Goal: Task Accomplishment & Management: Manage account settings

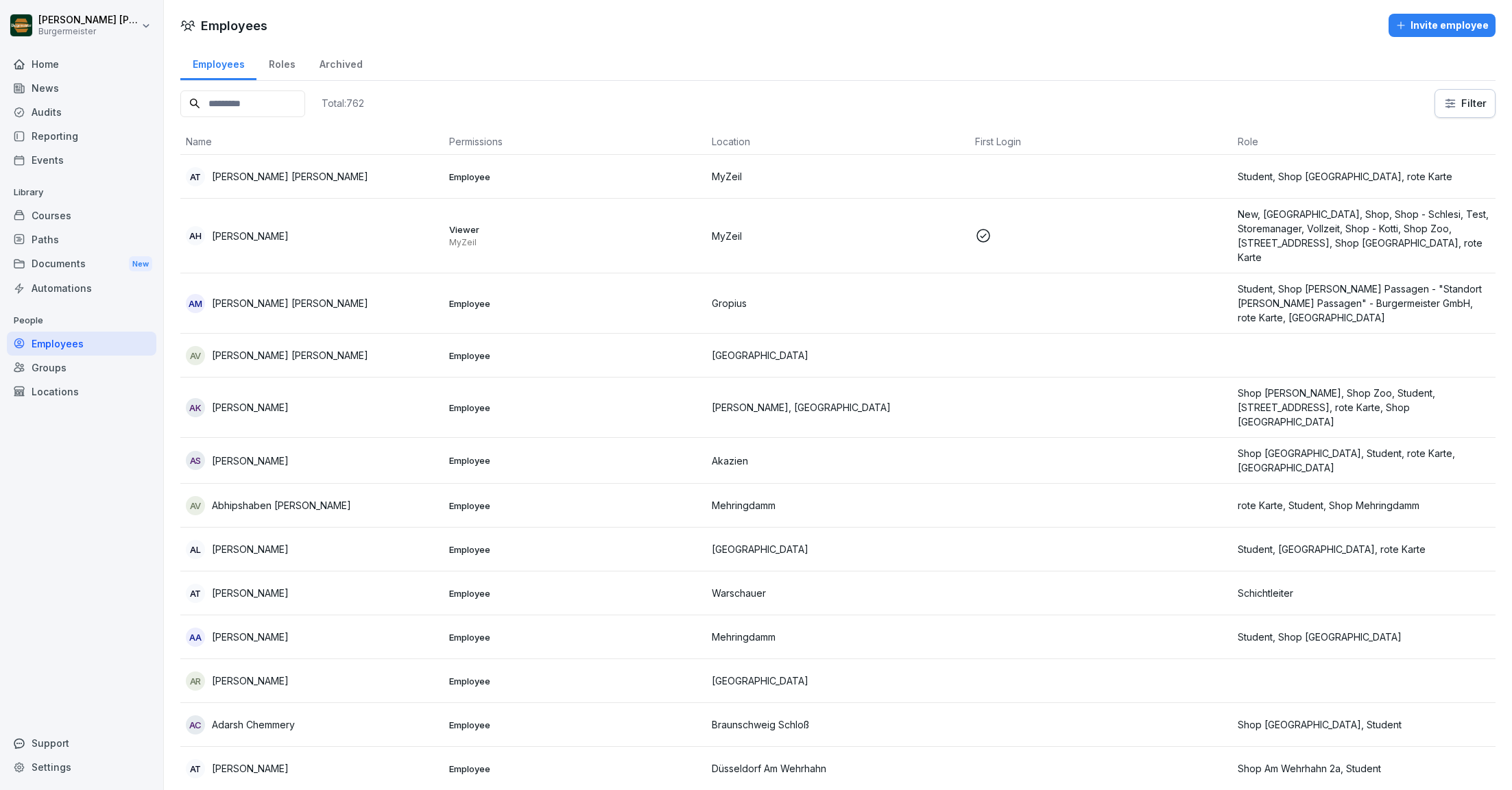
click at [54, 240] on div "Paths" at bounding box center [82, 239] width 150 height 24
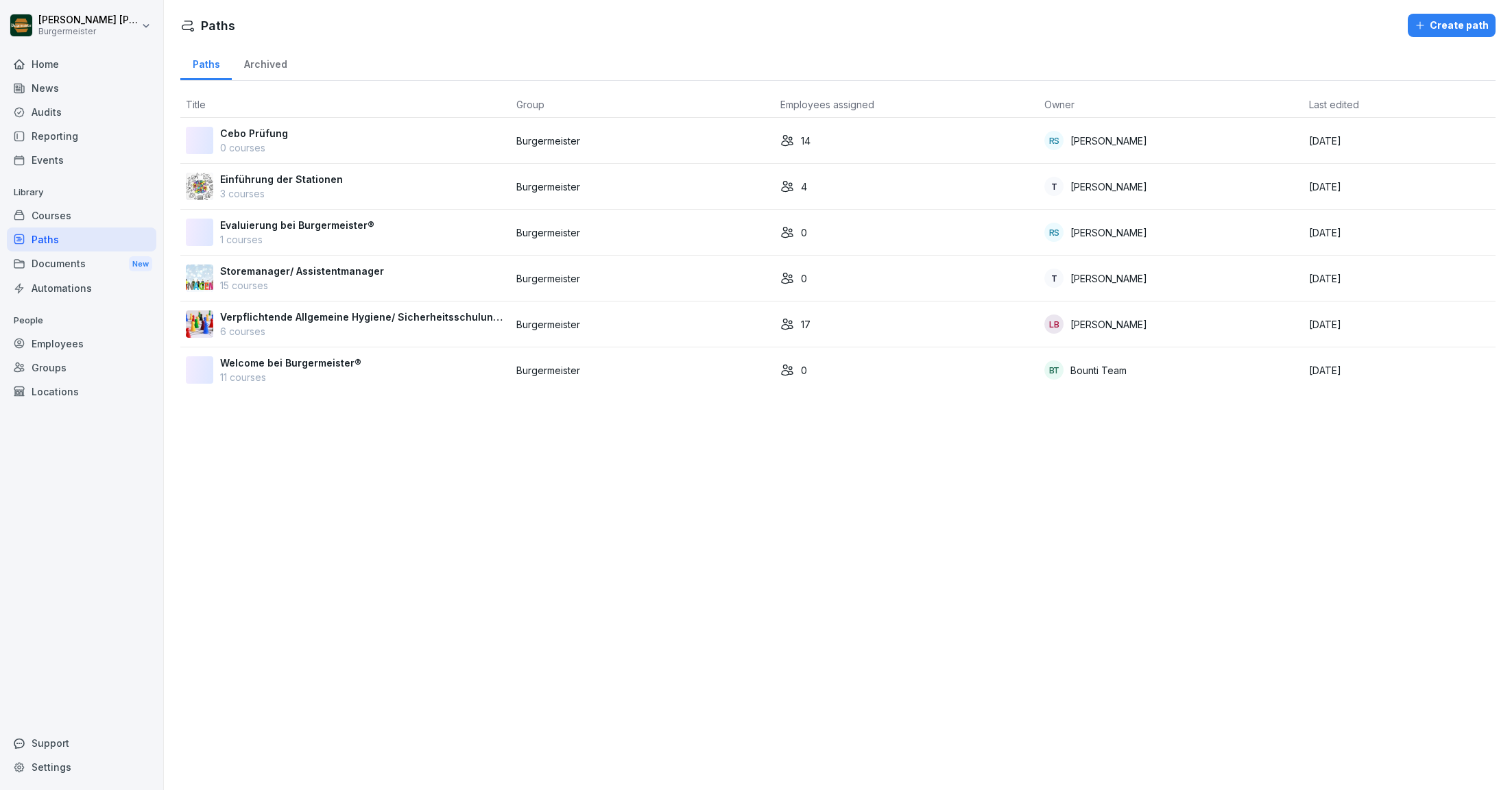
click at [57, 263] on div "Documents New" at bounding box center [82, 264] width 150 height 25
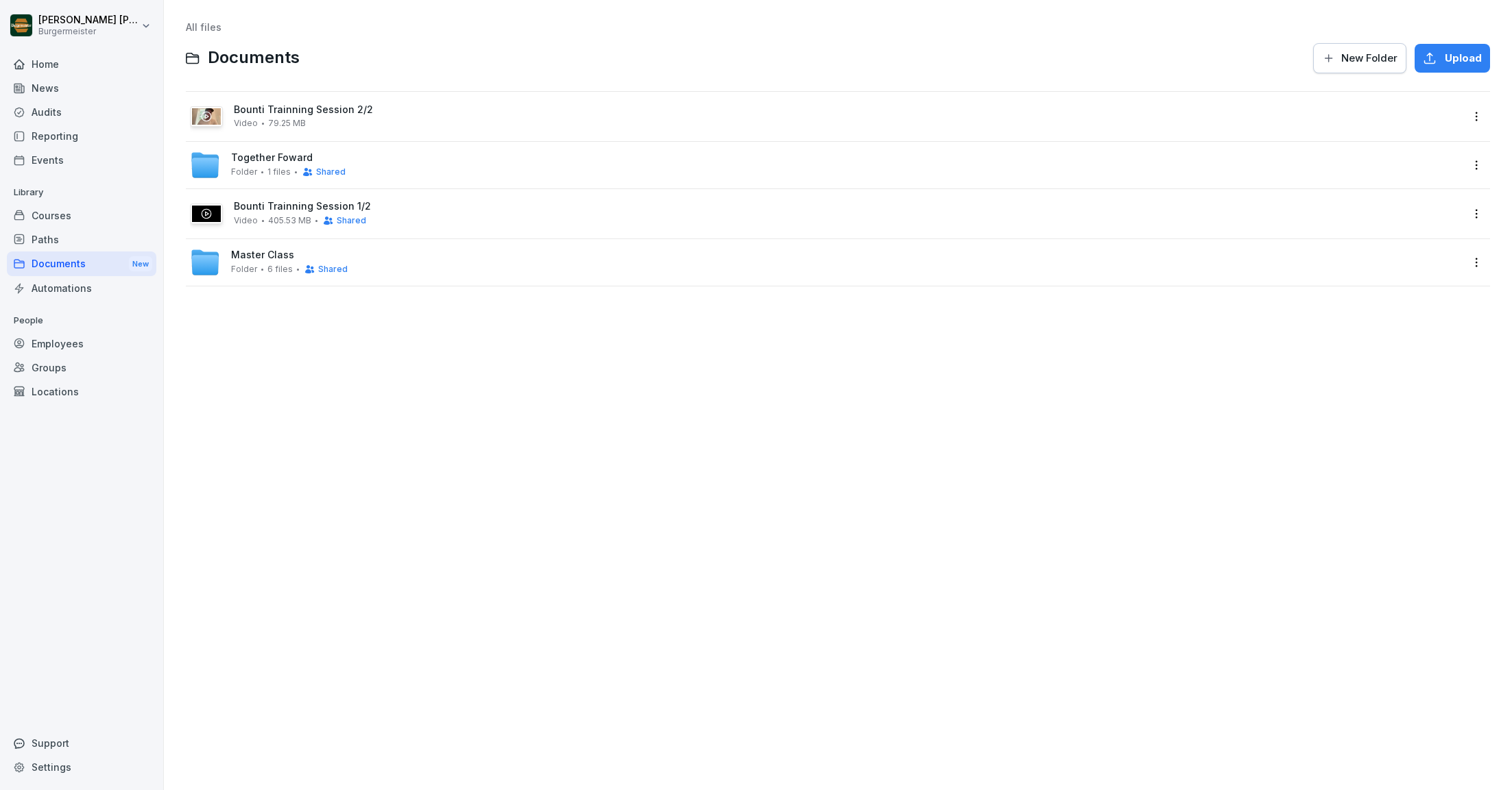
click at [52, 213] on div "Courses" at bounding box center [82, 215] width 150 height 24
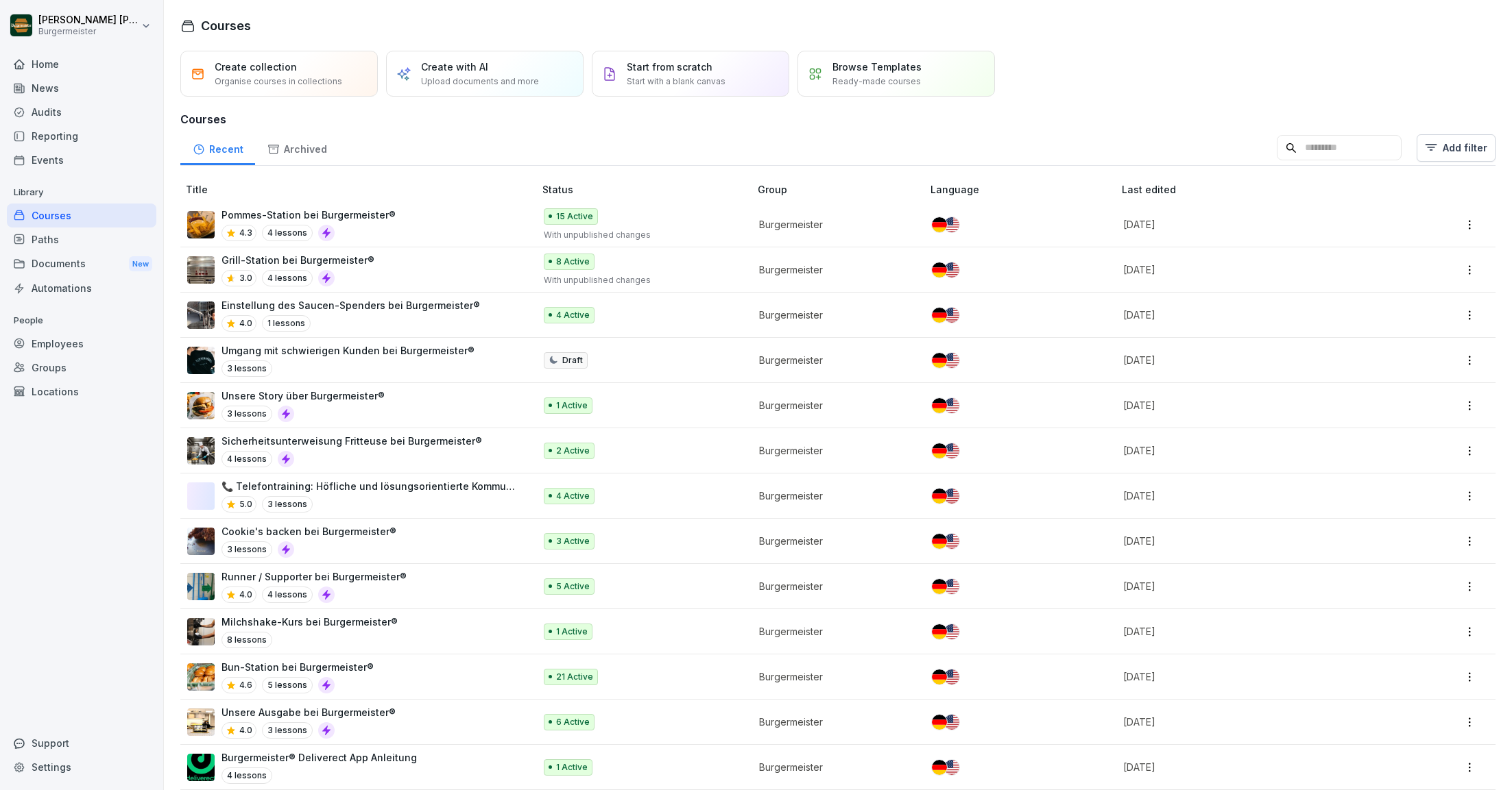
click at [66, 102] on div "Audits" at bounding box center [82, 111] width 150 height 24
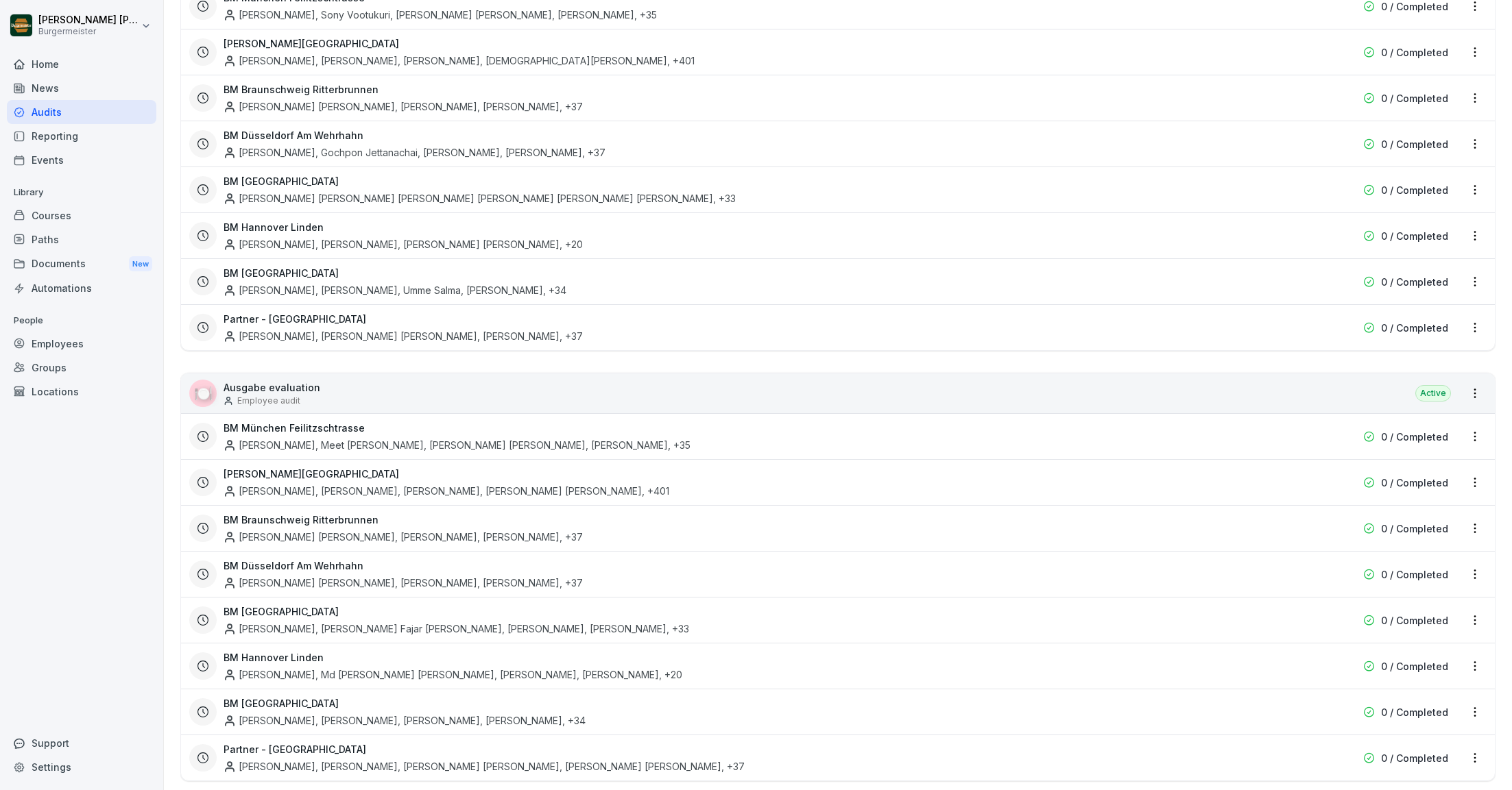
scroll to position [2283, 0]
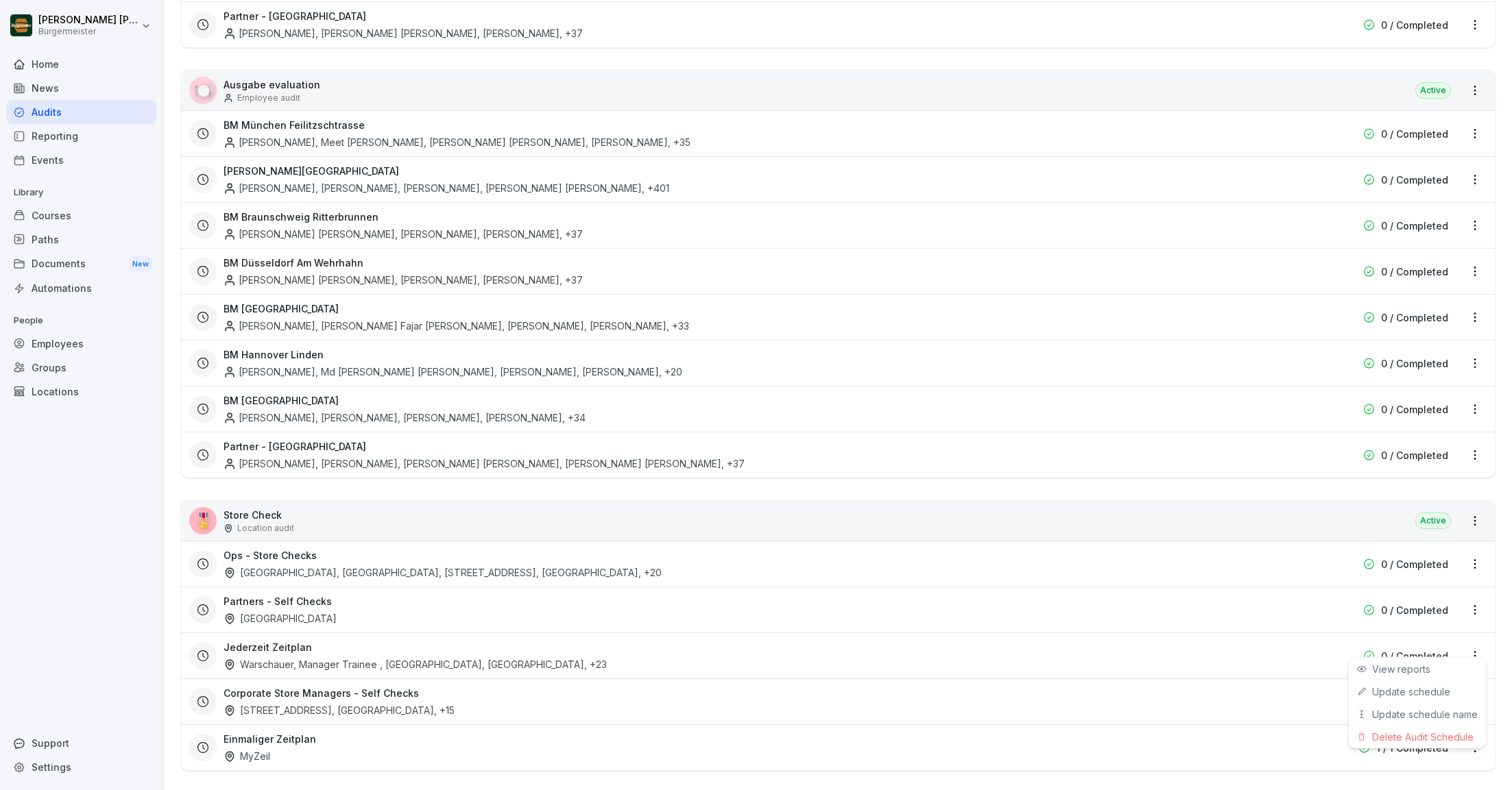
click at [1476, 639] on html "[PERSON_NAME] [PERSON_NAME] Home News Audits Reporting Events Library Courses P…" at bounding box center [756, 395] width 1512 height 790
click at [1406, 736] on div "Delete Audit Schedule" at bounding box center [1417, 737] width 137 height 23
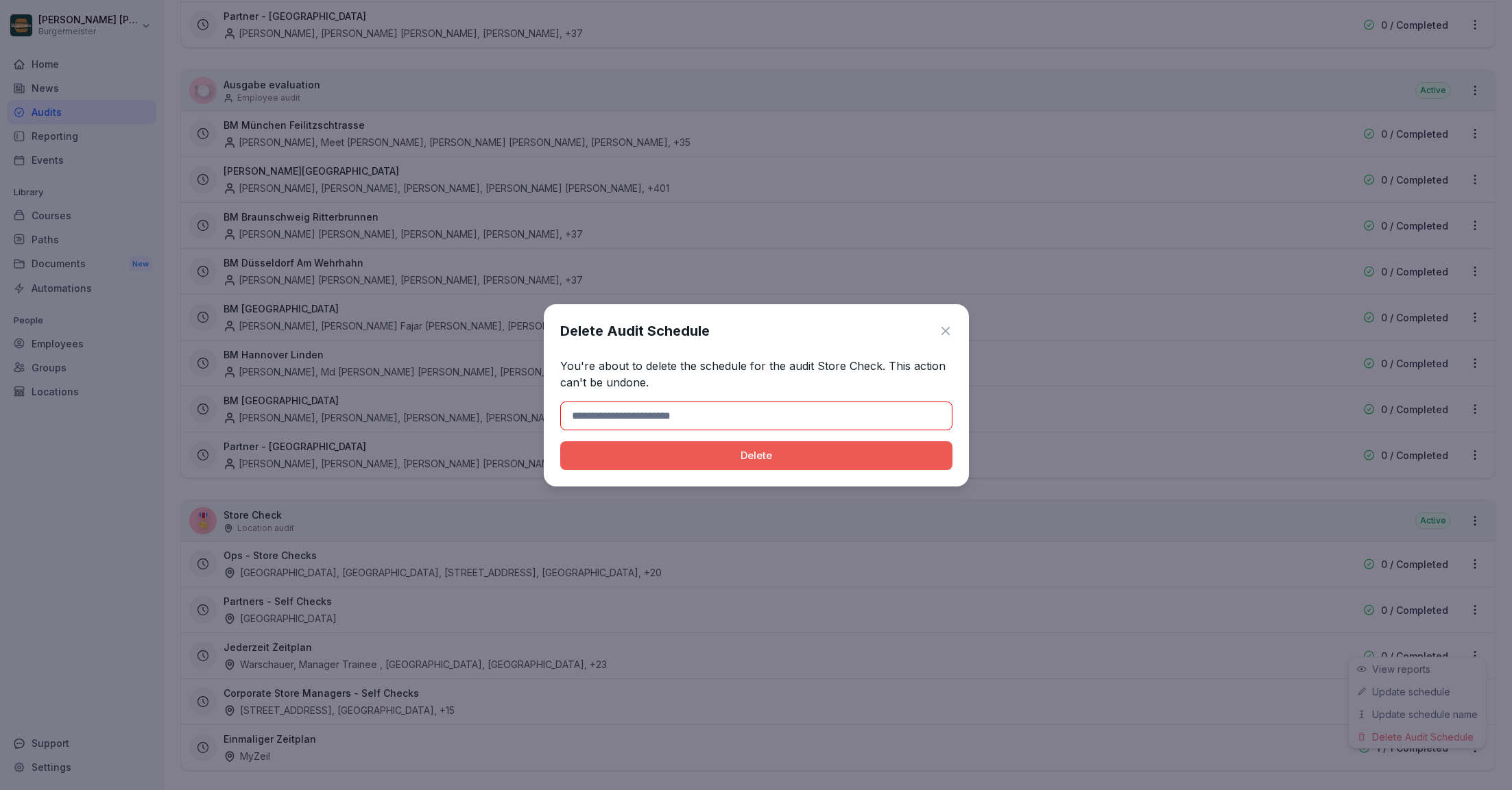
click at [742, 424] on input at bounding box center [757, 416] width 393 height 29
type input "******"
click at [759, 439] on div "Delete Audit Schedule You're about to delete the schedule for the audit Store C…" at bounding box center [756, 395] width 425 height 182
click at [759, 458] on div "Delete" at bounding box center [756, 456] width 370 height 15
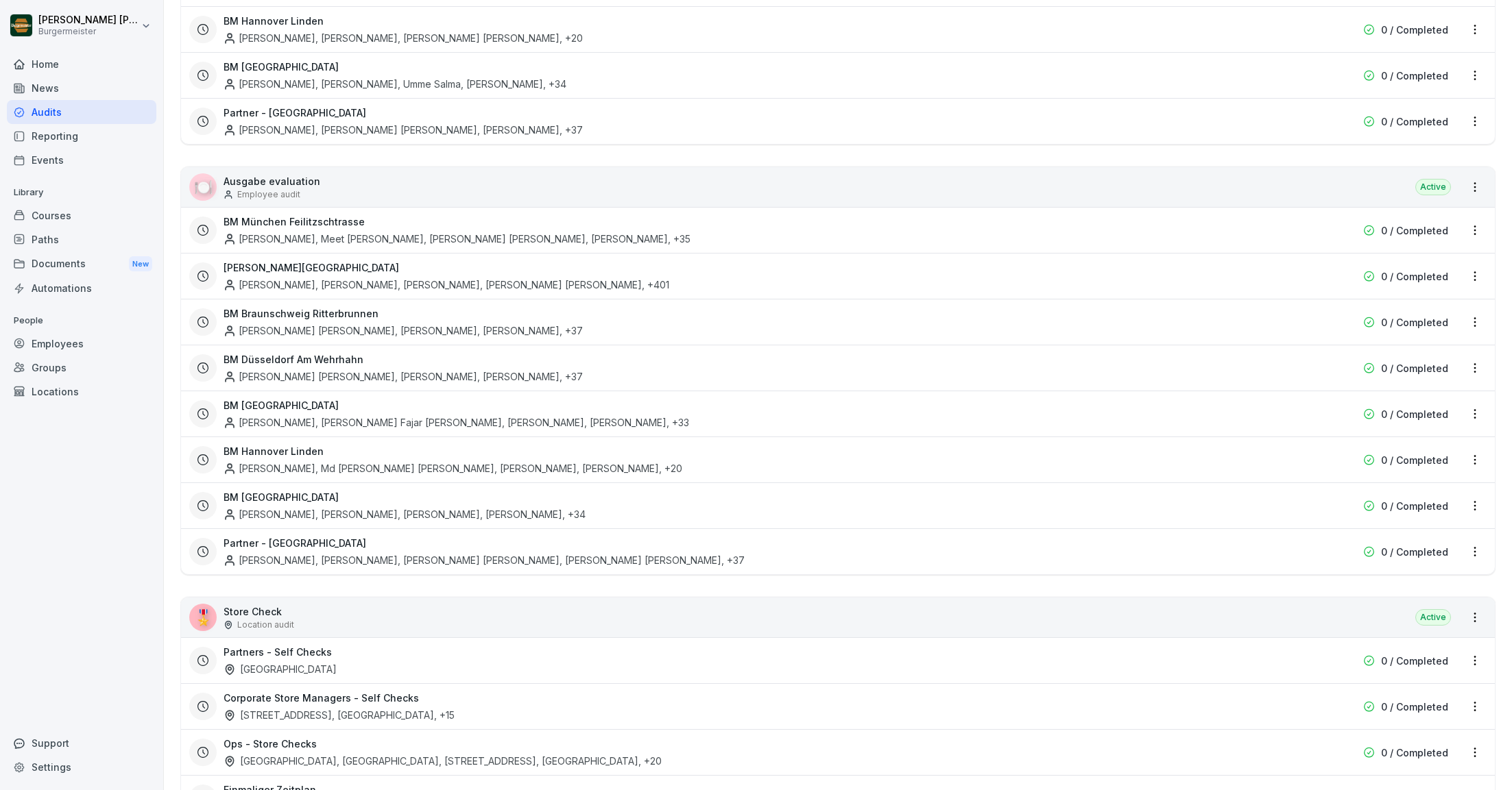
scroll to position [2237, 0]
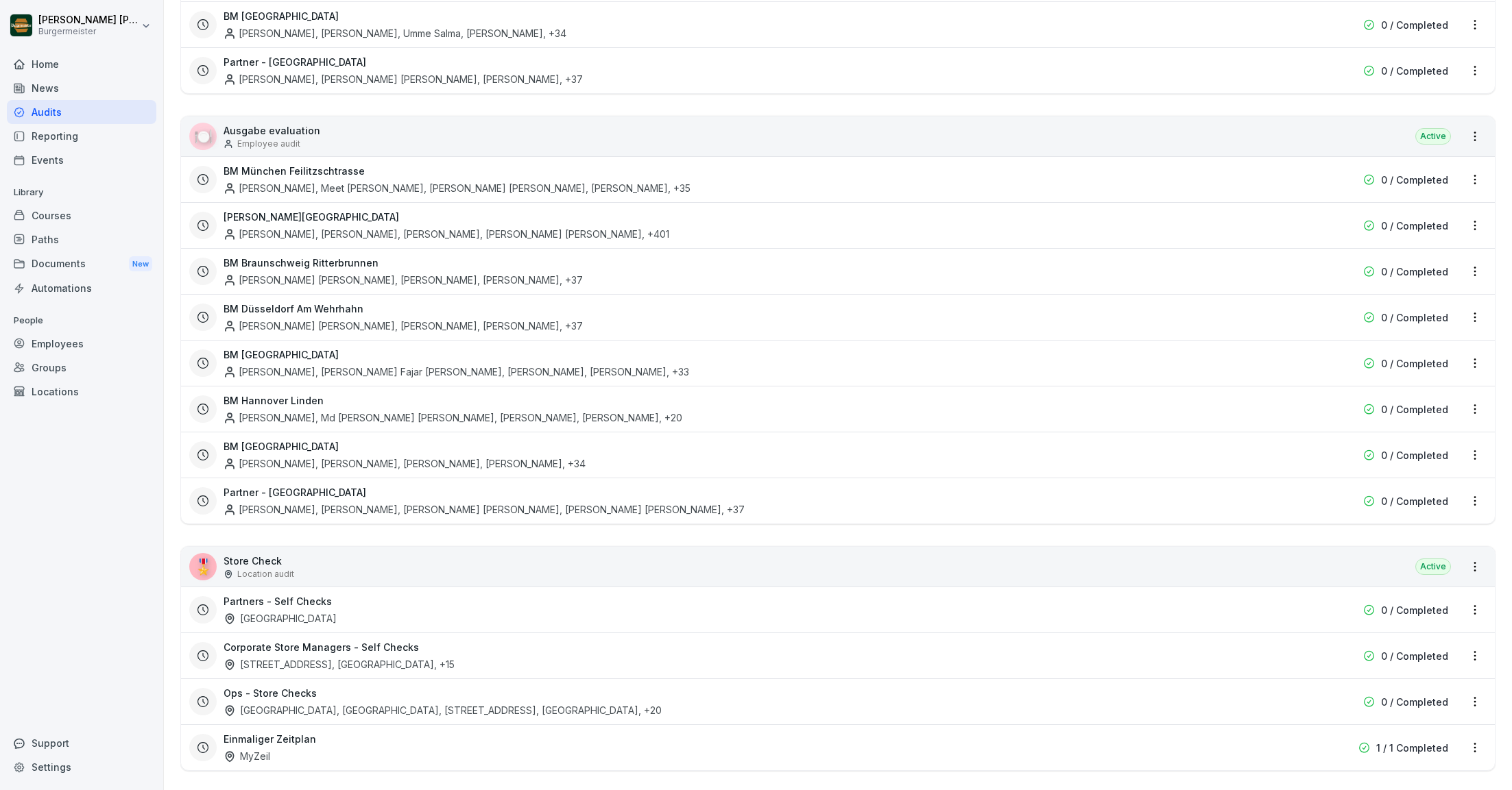
click at [1472, 643] on html "[PERSON_NAME] [PERSON_NAME] Home News Audits Reporting Events Library Courses P…" at bounding box center [756, 395] width 1512 height 790
click at [0, 0] on link "Update schedule" at bounding box center [0, 0] width 0 height 0
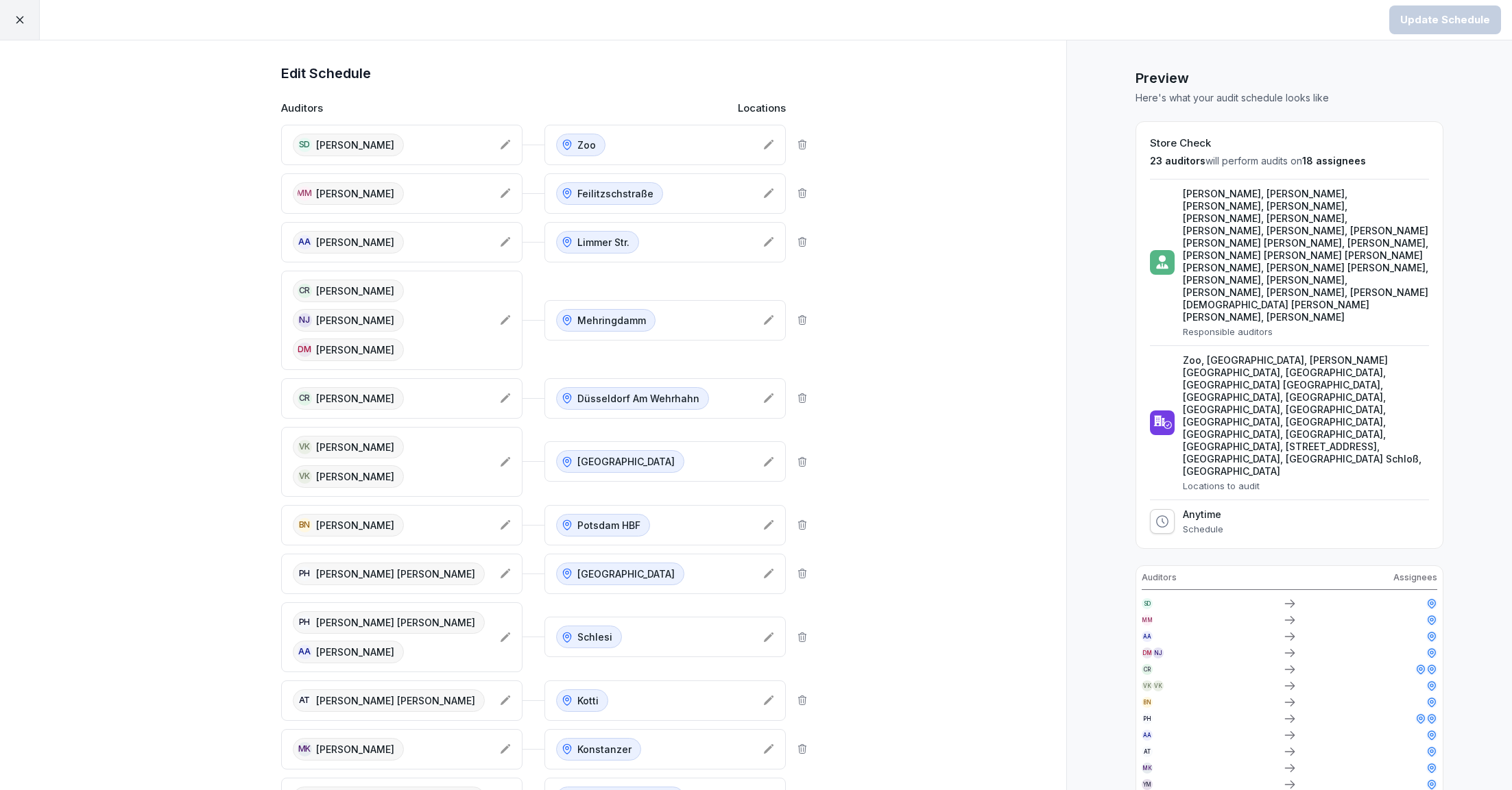
click at [27, 15] on div at bounding box center [20, 20] width 40 height 40
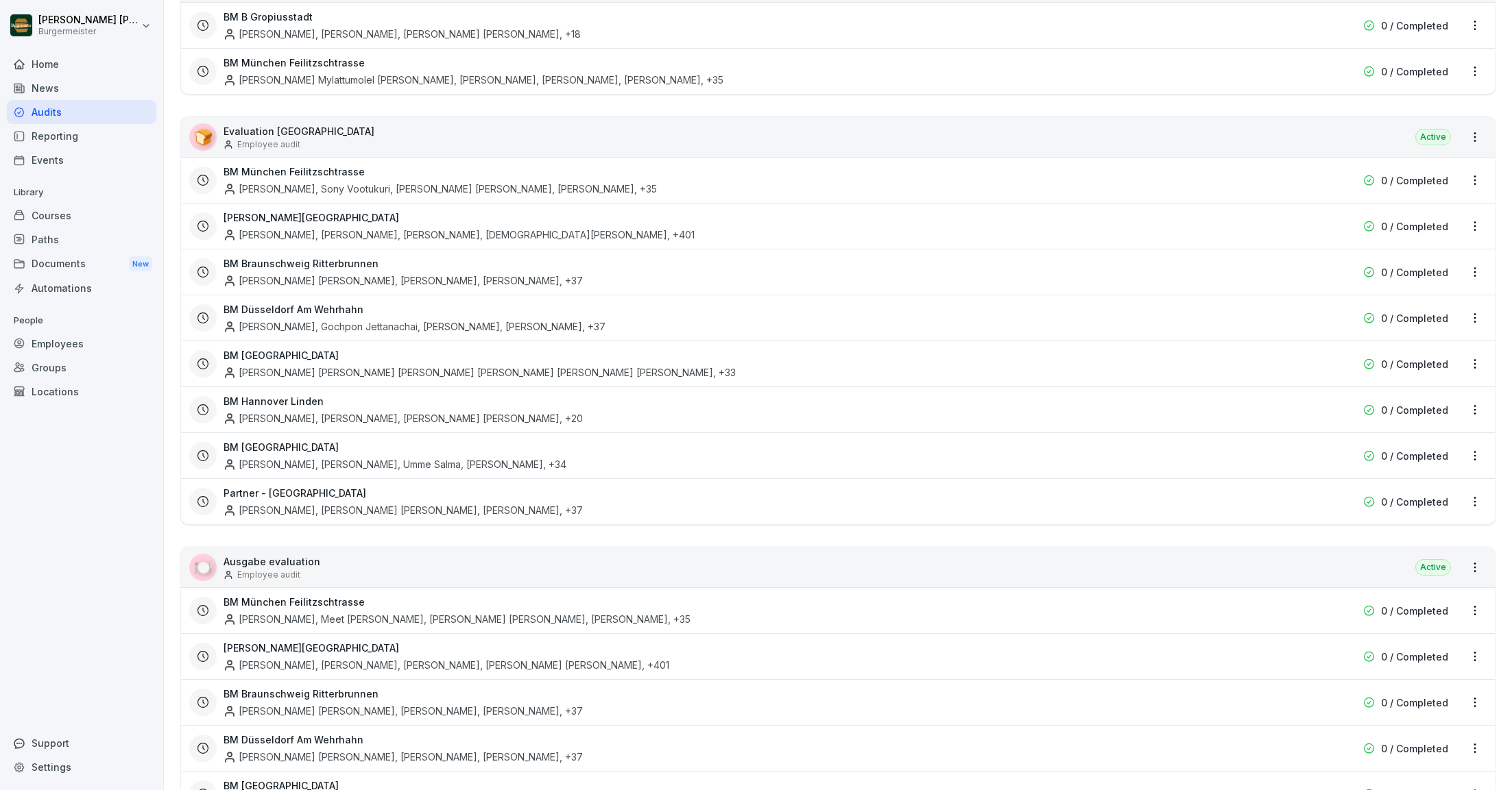
scroll to position [2237, 0]
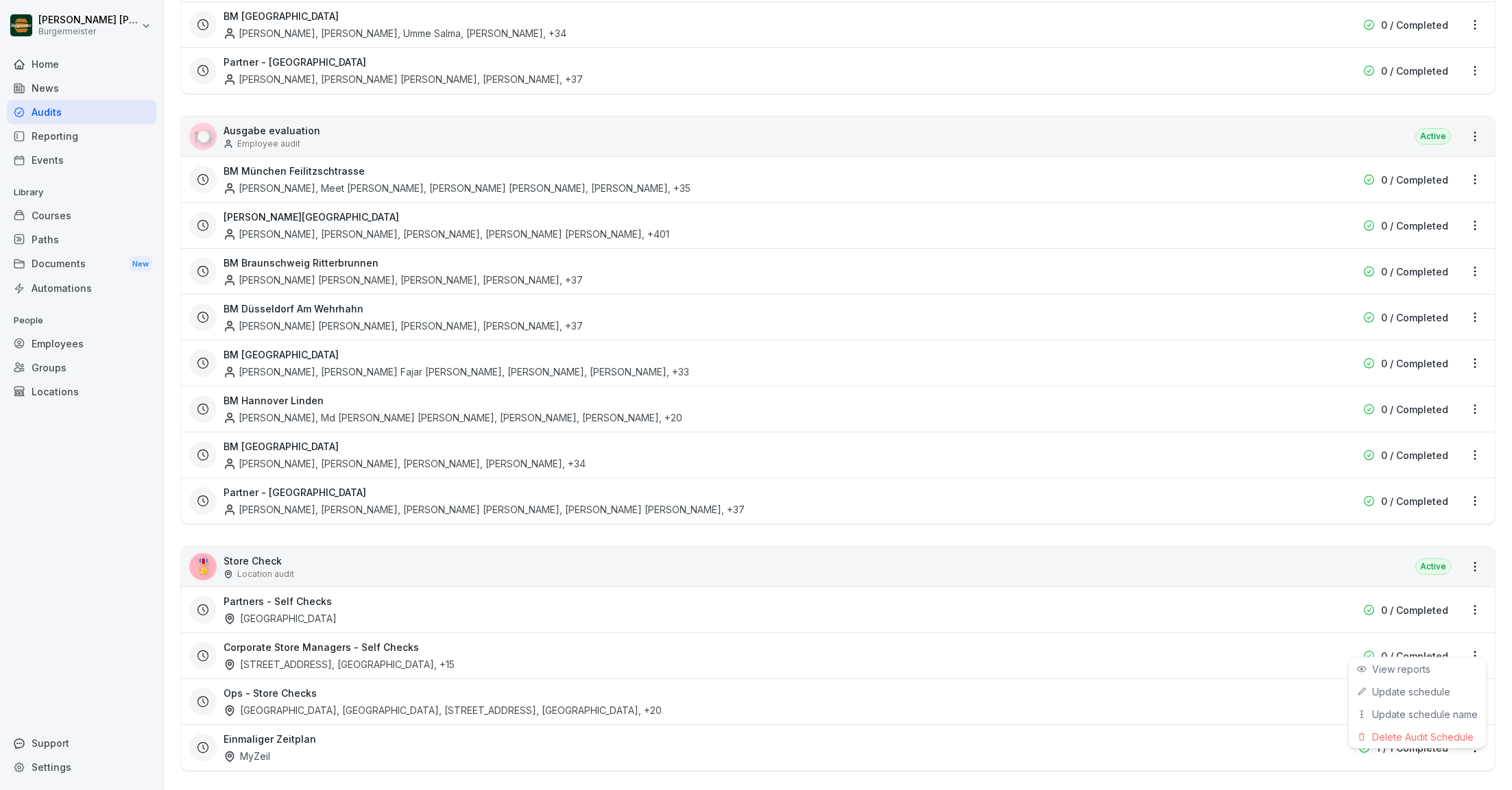
click at [1480, 640] on html "[PERSON_NAME] [PERSON_NAME] Home News Audits Reporting Events Library Courses P…" at bounding box center [756, 395] width 1512 height 790
click at [0, 0] on link "Update schedule" at bounding box center [0, 0] width 0 height 0
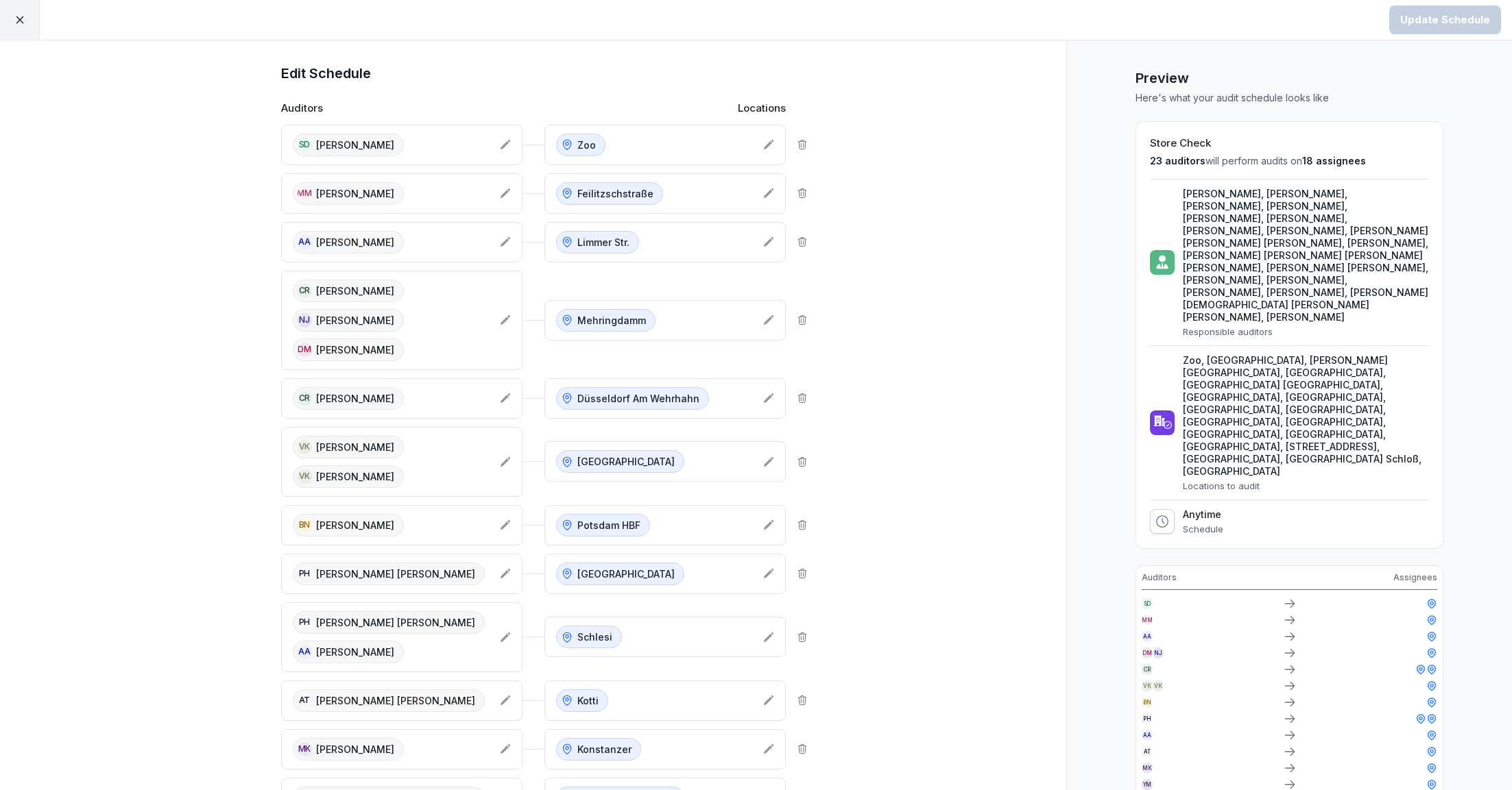
click at [21, 23] on icon at bounding box center [20, 20] width 12 height 12
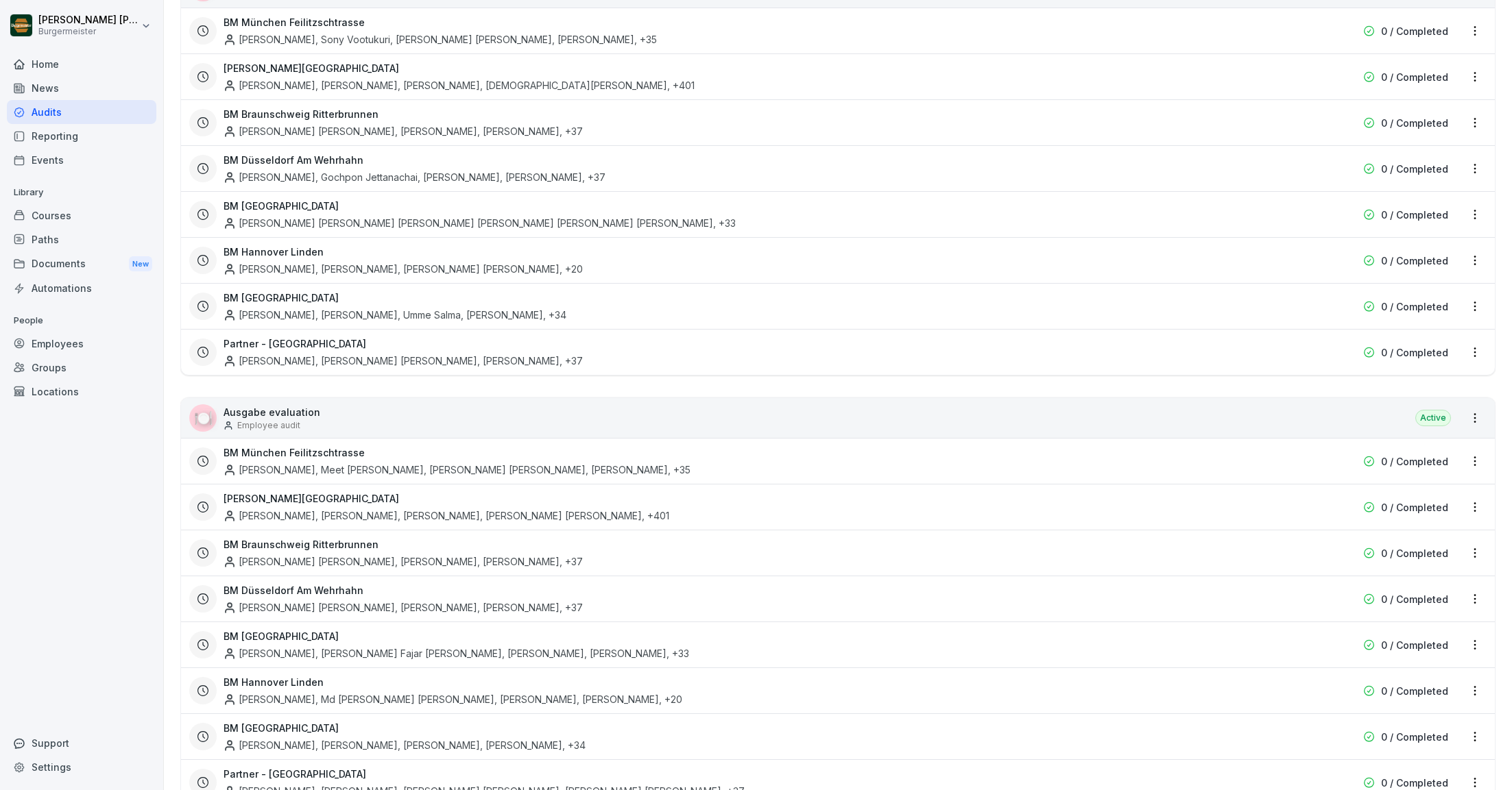
scroll to position [2237, 0]
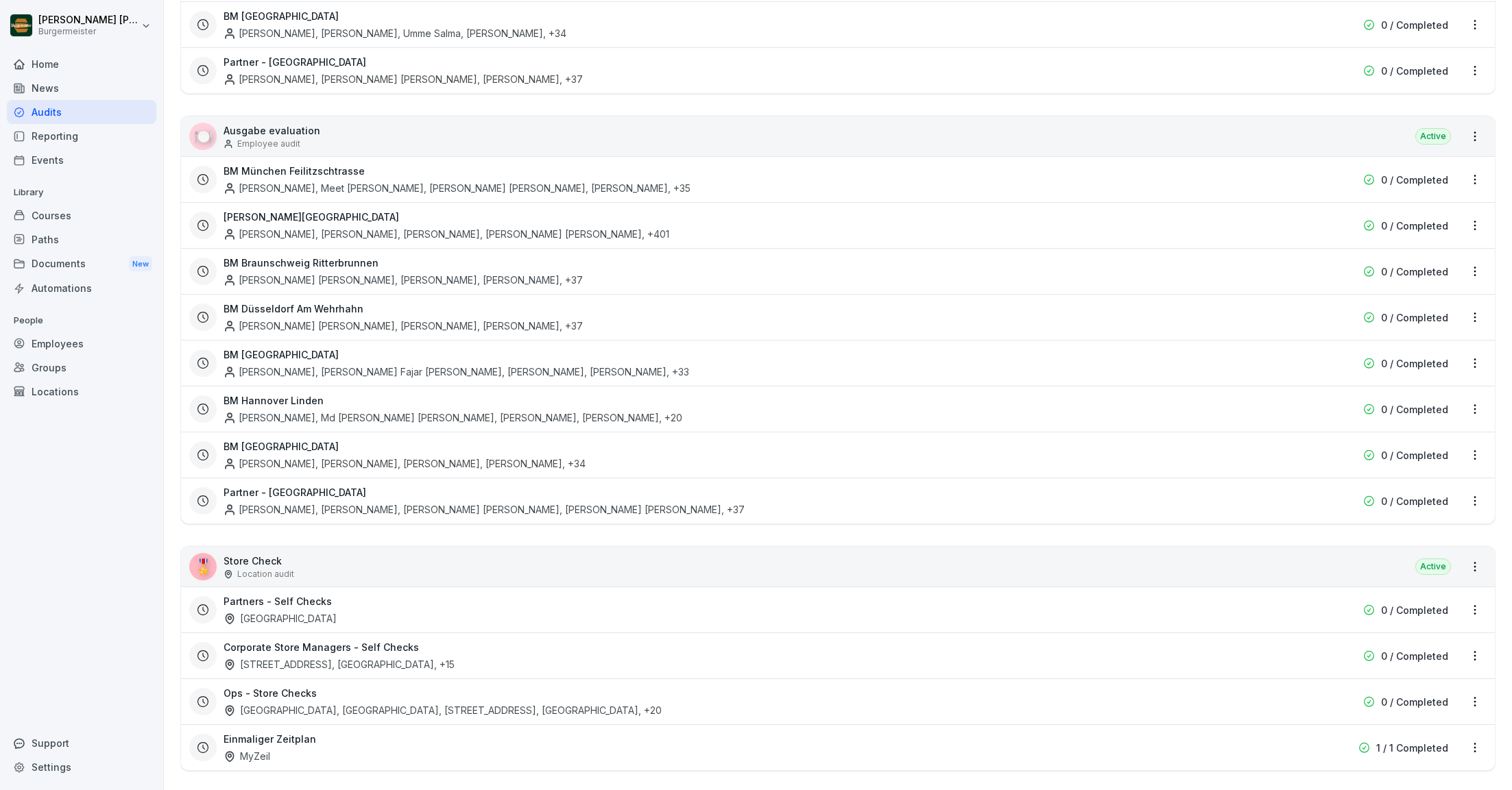
click at [1475, 601] on html "[PERSON_NAME] [PERSON_NAME] Home News Audits Reporting Events Library Courses P…" at bounding box center [756, 395] width 1512 height 790
click at [0, 0] on link "Update schedule" at bounding box center [0, 0] width 0 height 0
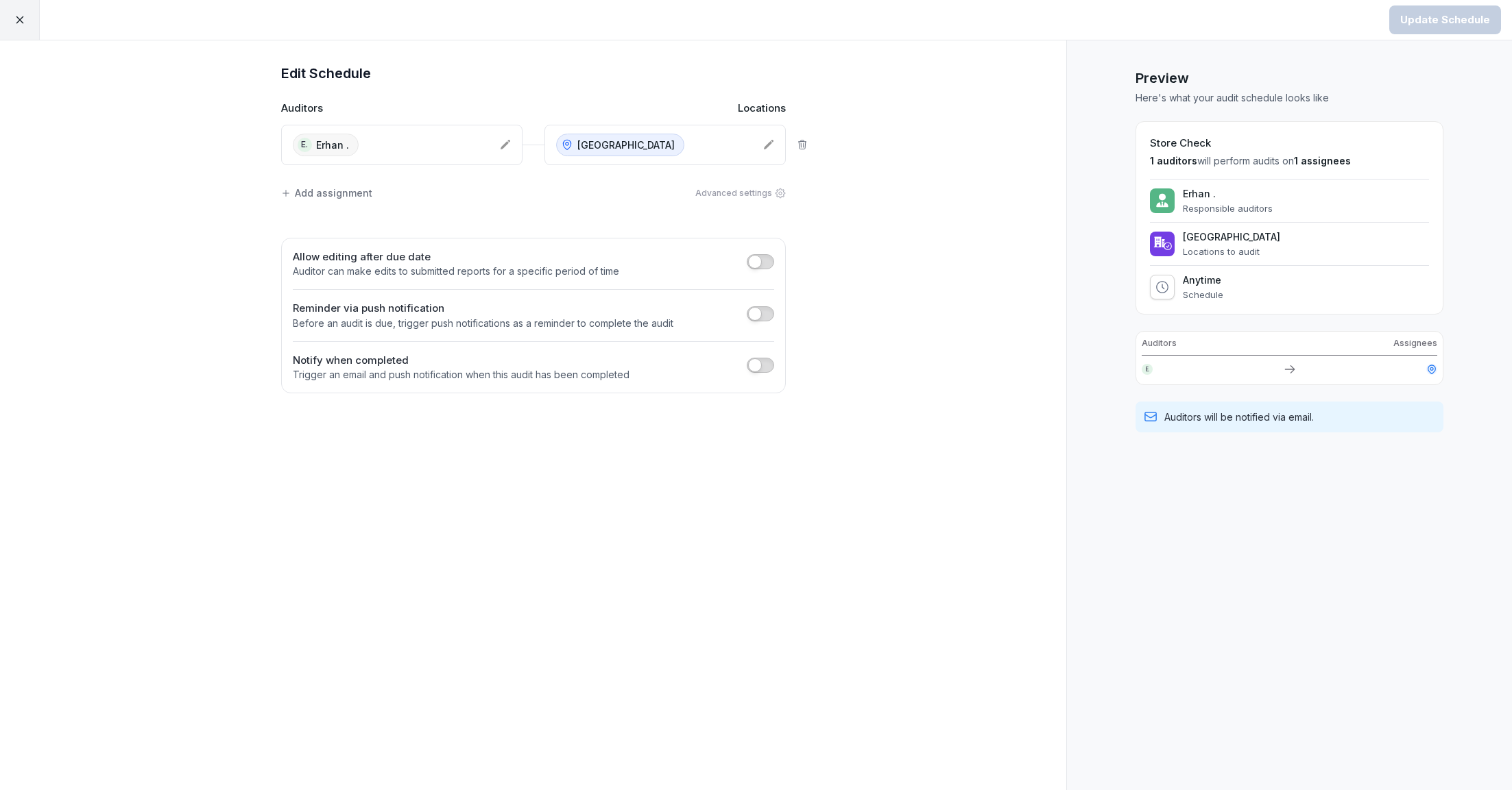
click at [3, 15] on div at bounding box center [20, 20] width 40 height 40
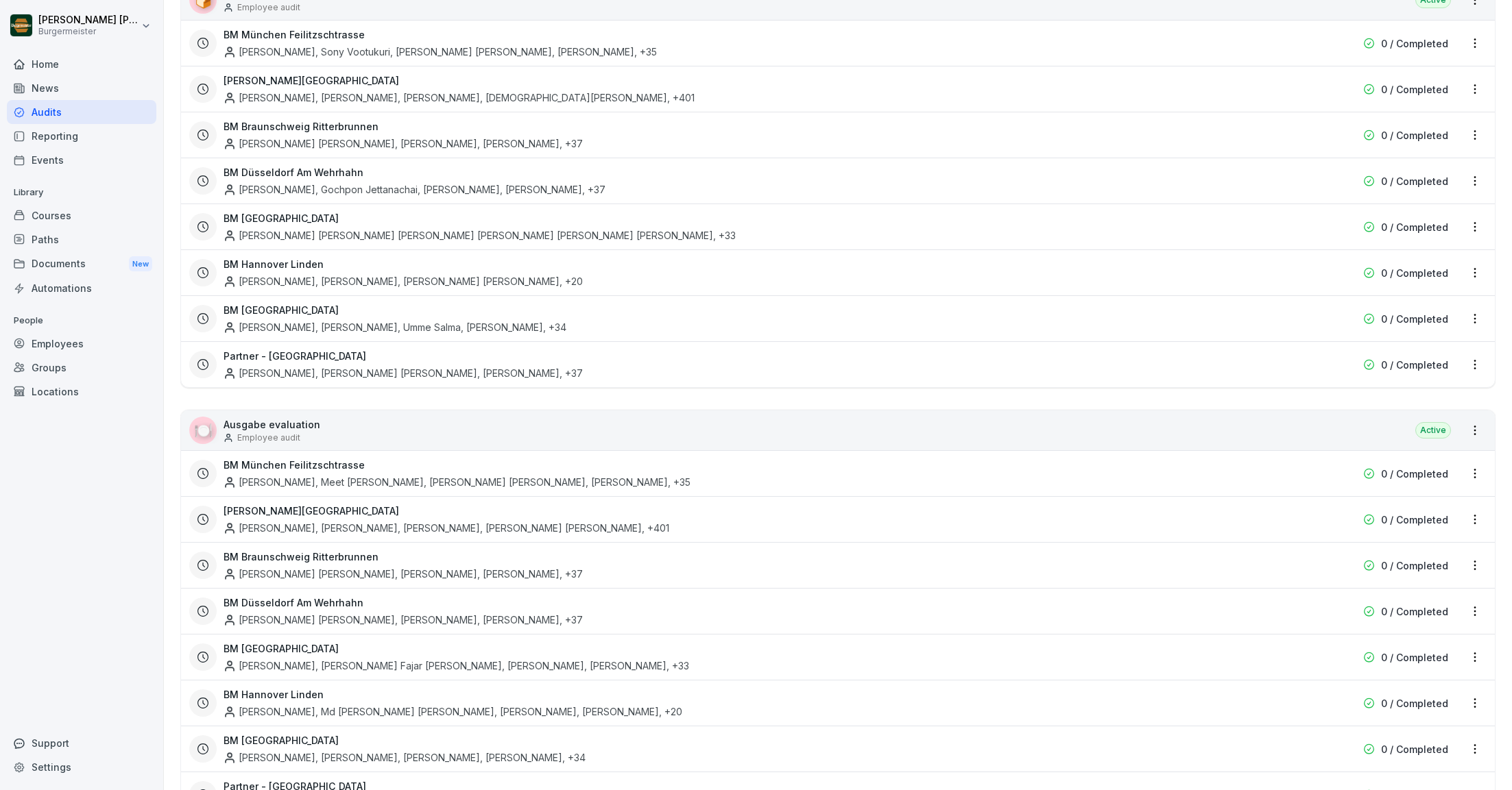
scroll to position [2237, 0]
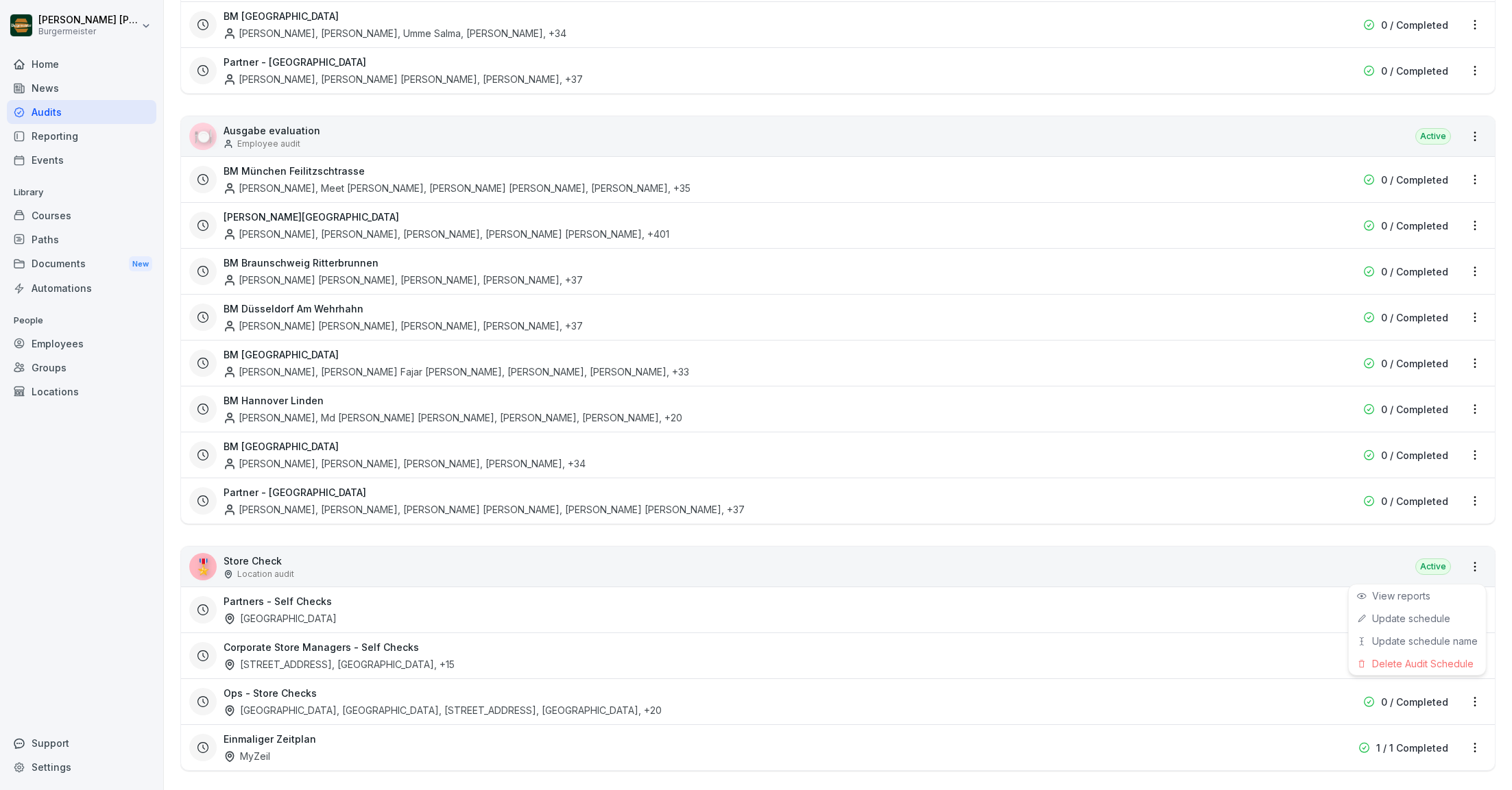
click at [1474, 688] on html "[PERSON_NAME] [PERSON_NAME] Home News Audits Reporting Events Library Courses P…" at bounding box center [756, 395] width 1512 height 790
click at [0, 0] on link "Update schedule" at bounding box center [0, 0] width 0 height 0
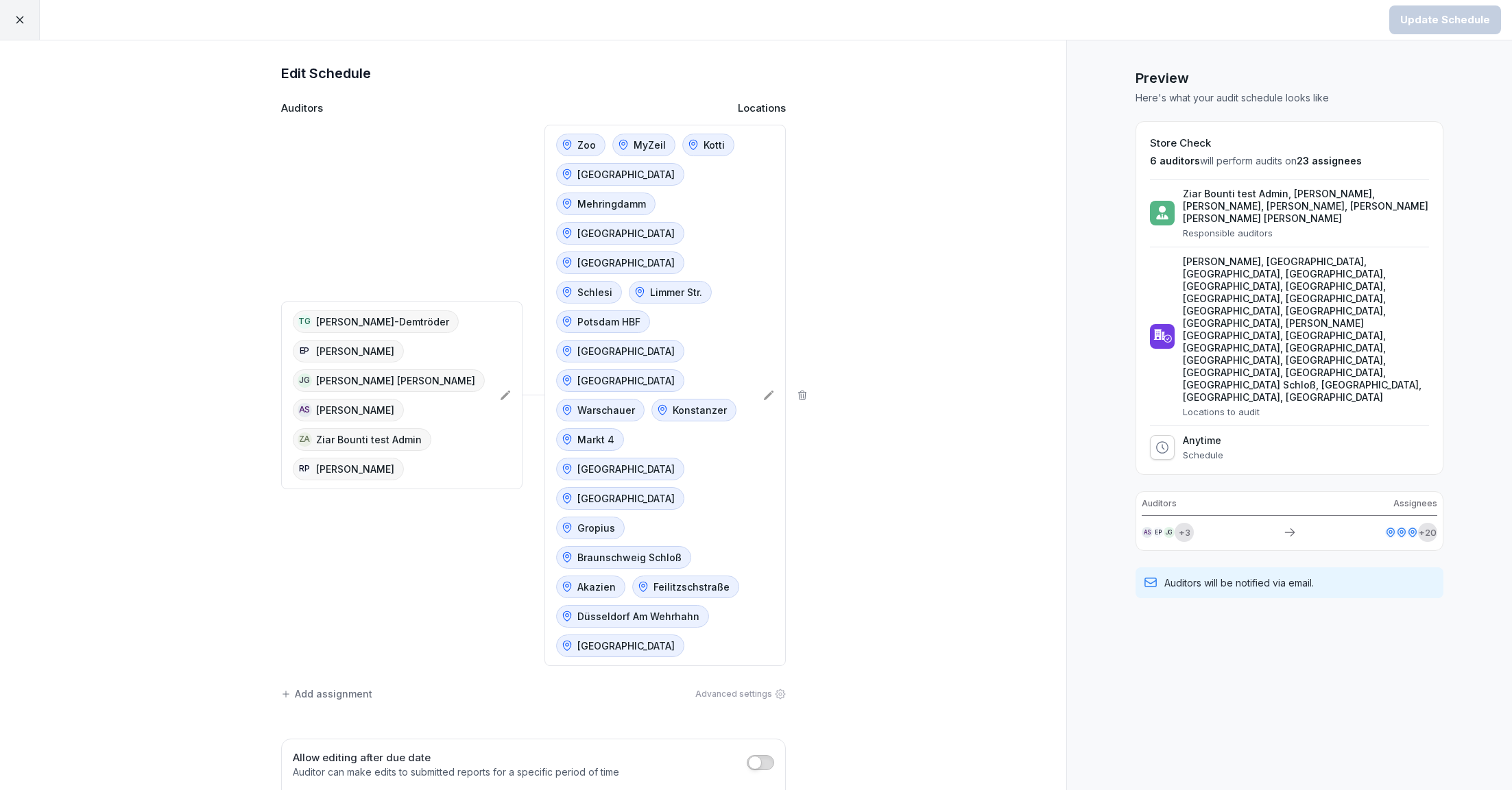
click at [710, 525] on div "Zoo MyZeil Kotti [GEOGRAPHIC_DATA] [GEOGRAPHIC_DATA] [GEOGRAPHIC_DATA] Schlesi …" at bounding box center [654, 395] width 196 height 524
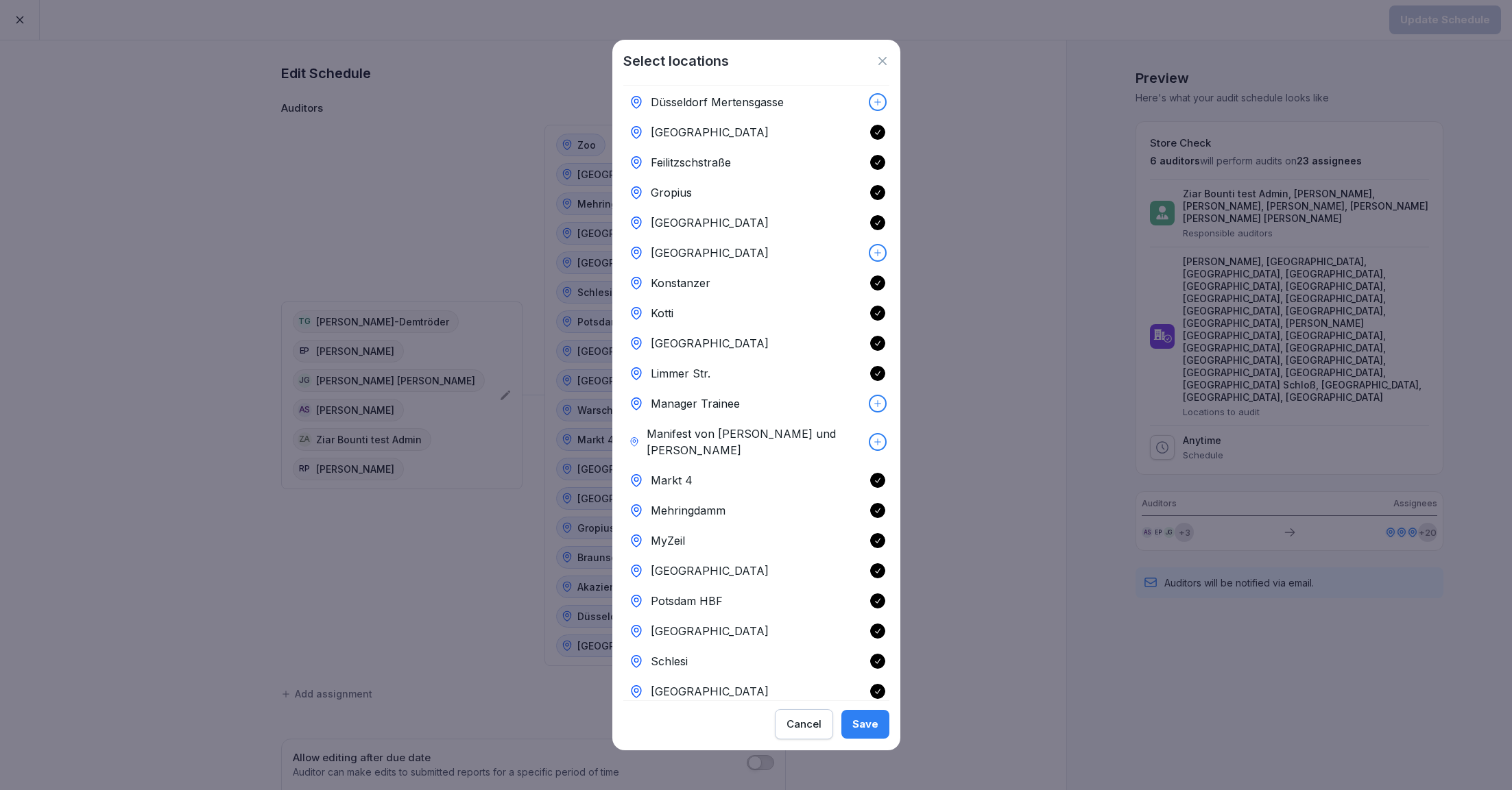
scroll to position [222, 0]
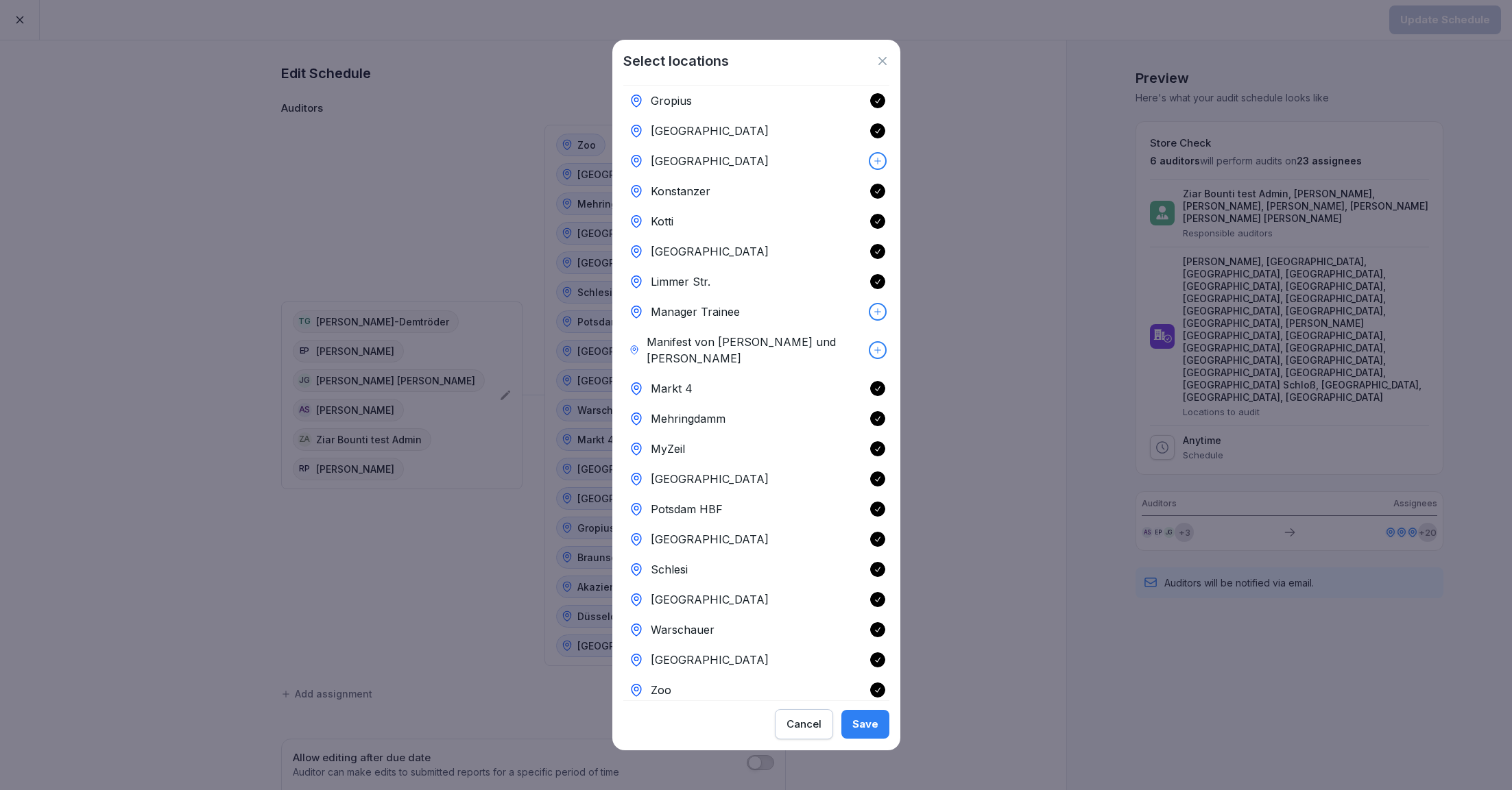
click at [813, 732] on div "Cancel" at bounding box center [804, 724] width 35 height 15
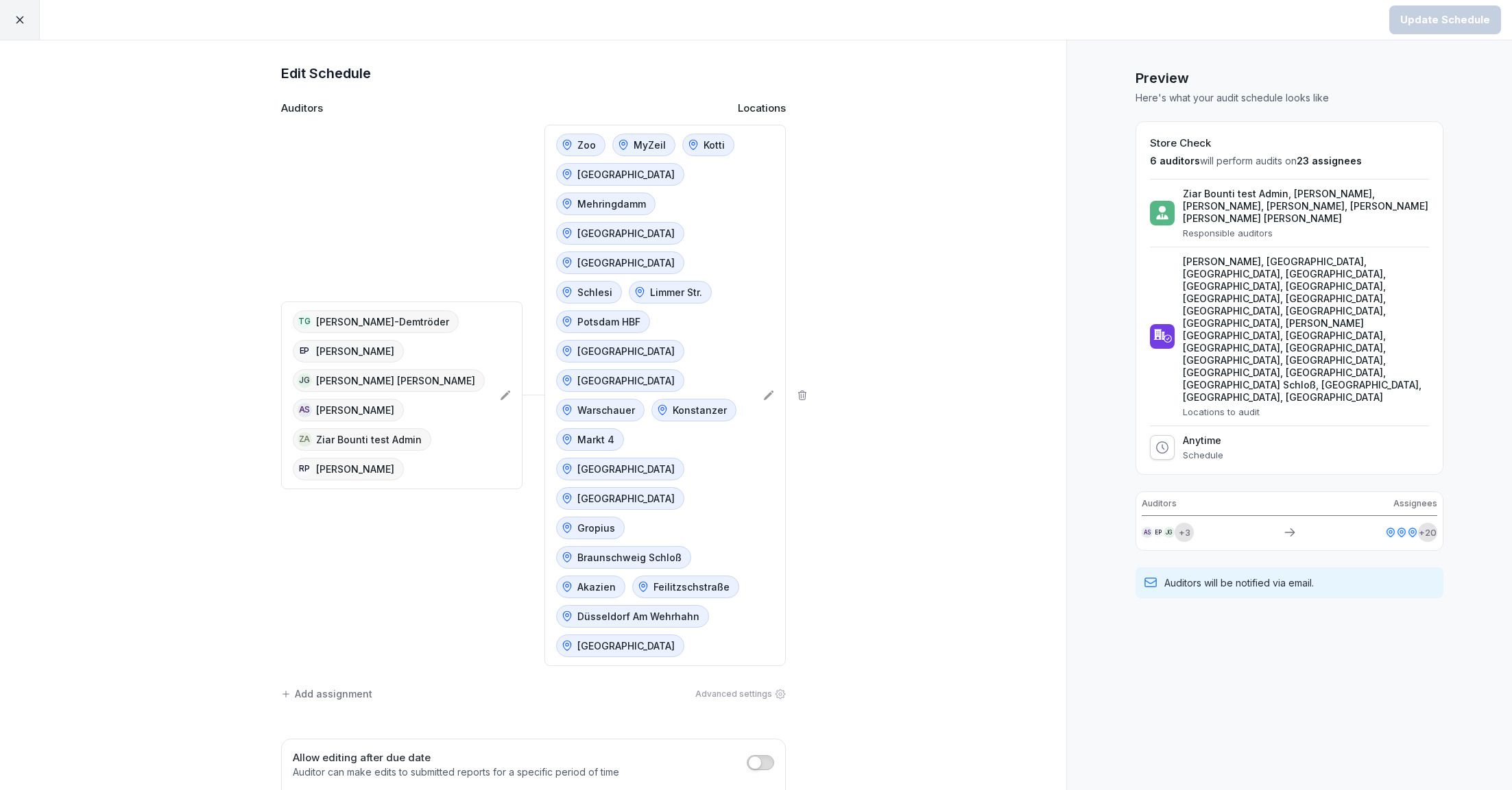
click at [14, 24] on icon at bounding box center [20, 20] width 12 height 12
